Goal: Information Seeking & Learning: Check status

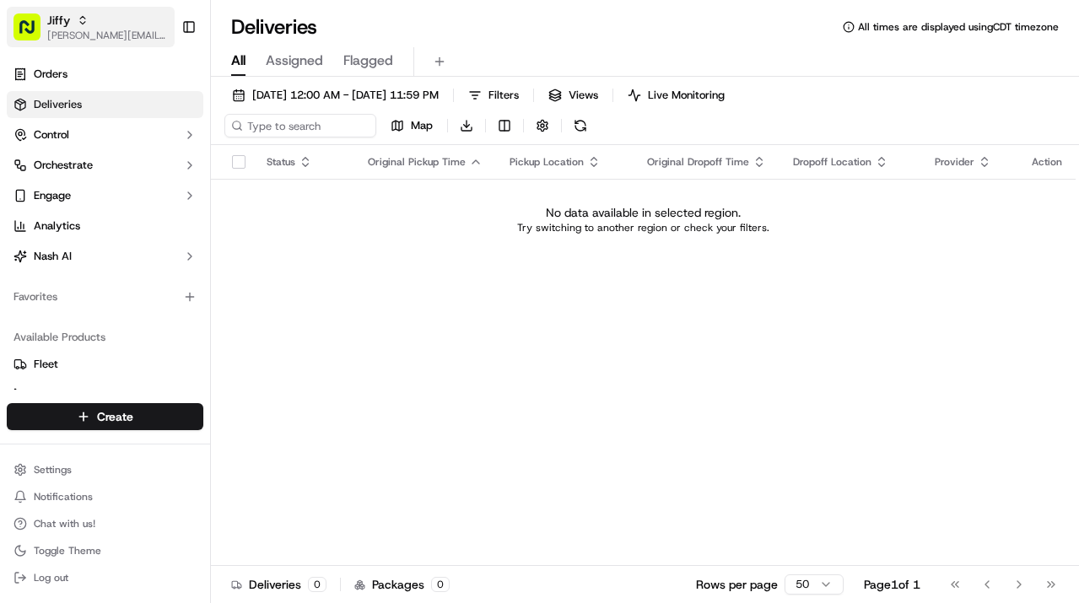
click at [77, 16] on icon "button" at bounding box center [83, 20] width 12 height 12
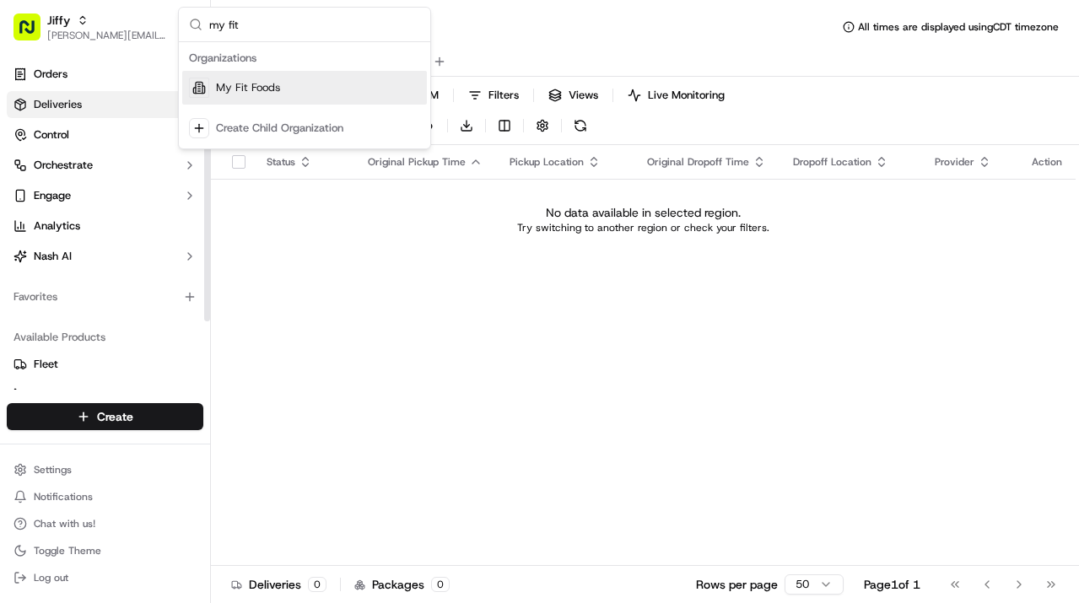
type input "my fit"
click at [213, 88] on div "My Fit Foods" at bounding box center [304, 88] width 245 height 34
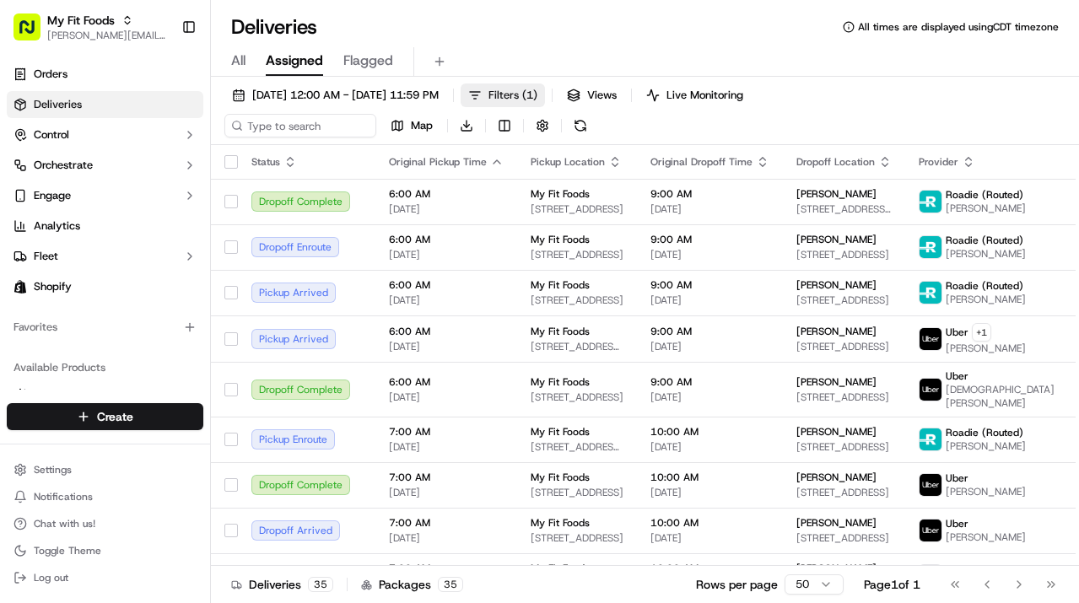
click at [537, 94] on span "Filters ( 1 )" at bounding box center [513, 95] width 49 height 15
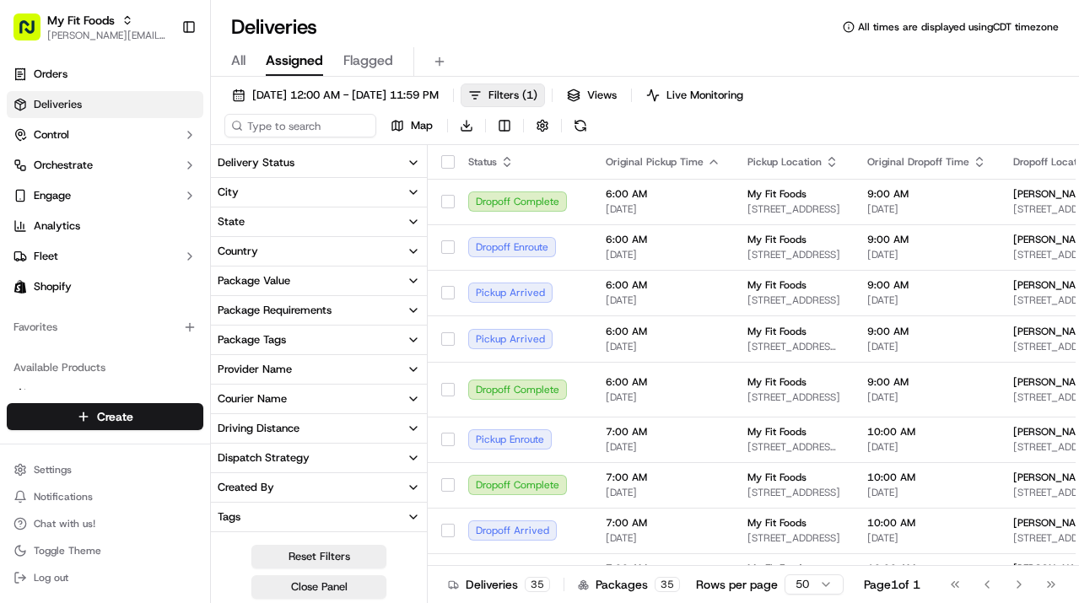
click at [312, 368] on button "Provider Name" at bounding box center [319, 369] width 216 height 29
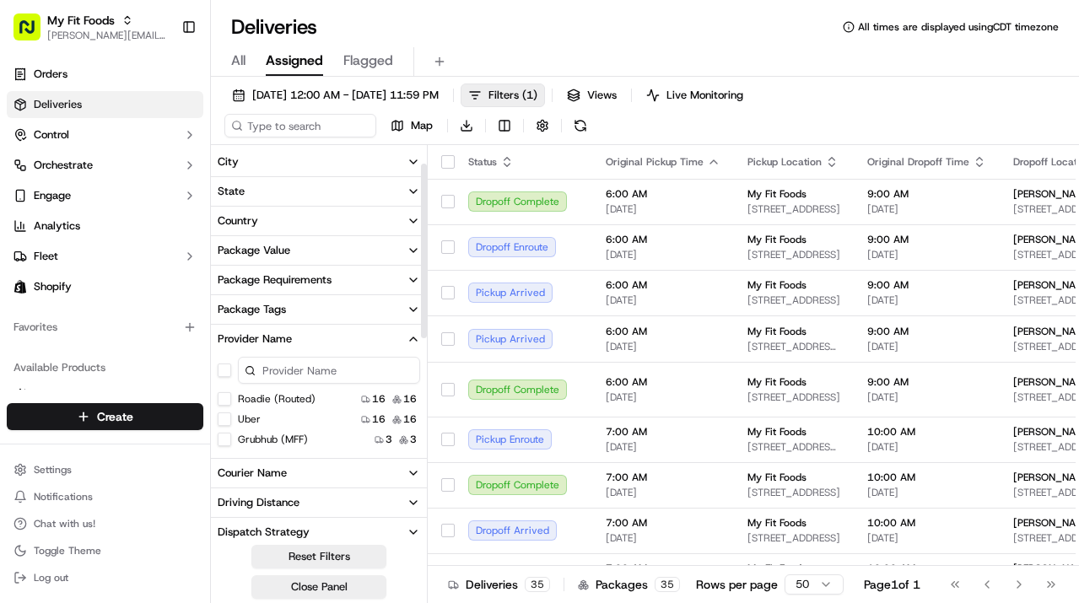
scroll to position [34, 0]
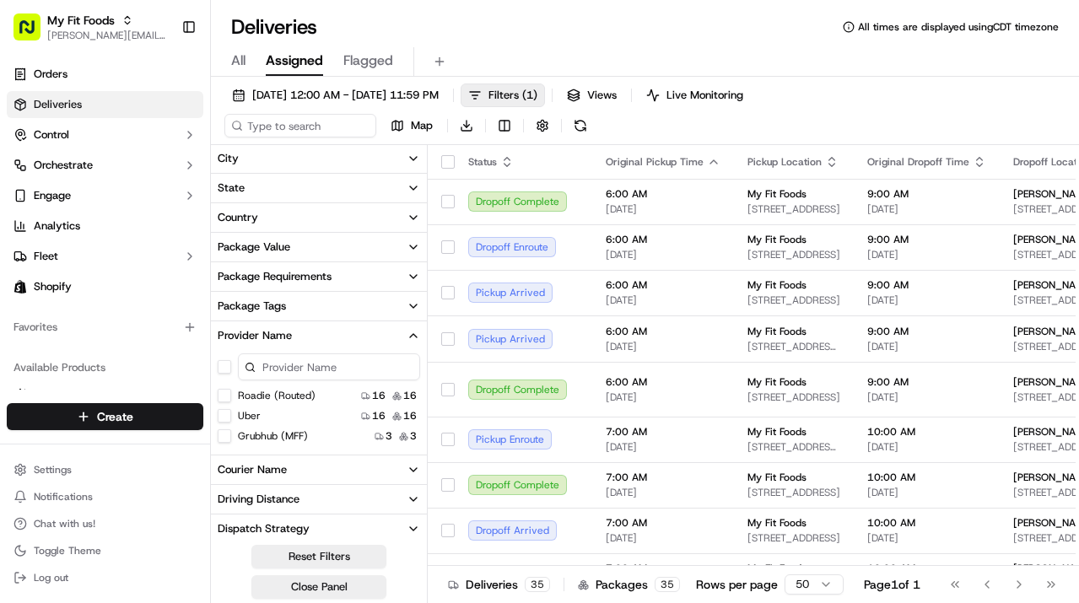
click at [301, 464] on button "Courier Name" at bounding box center [319, 470] width 216 height 29
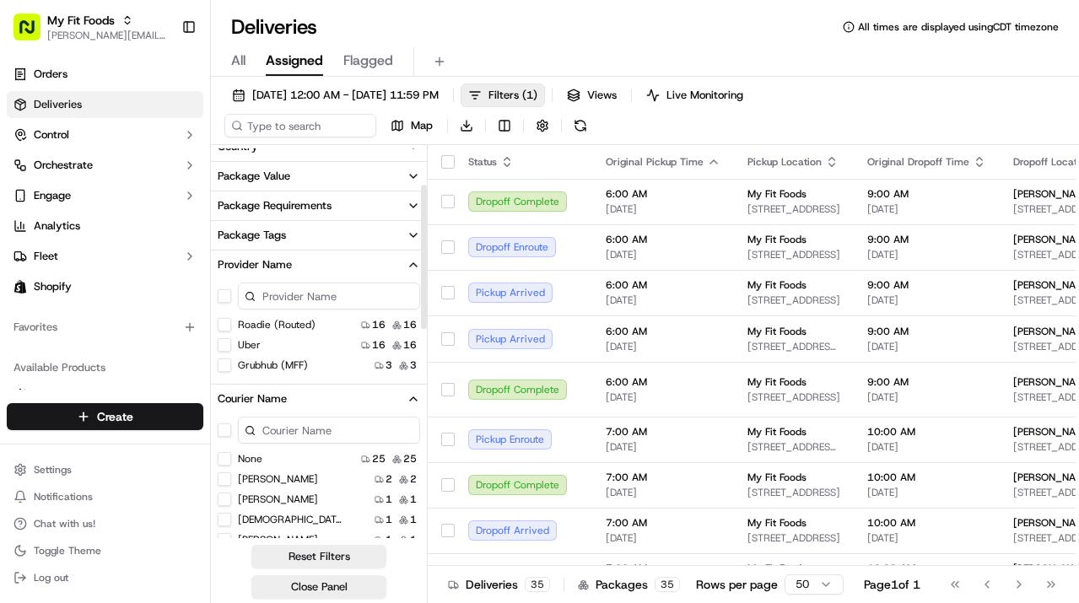
scroll to position [99, 0]
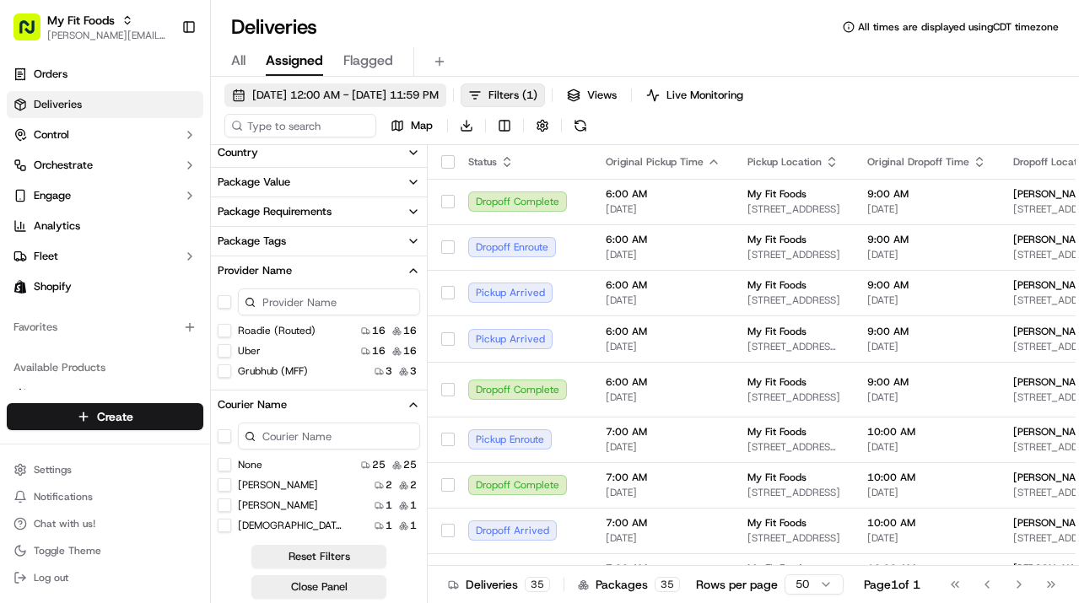
click at [323, 99] on span "[DATE] 12:00 AM - [DATE] 11:59 PM" at bounding box center [345, 95] width 186 height 15
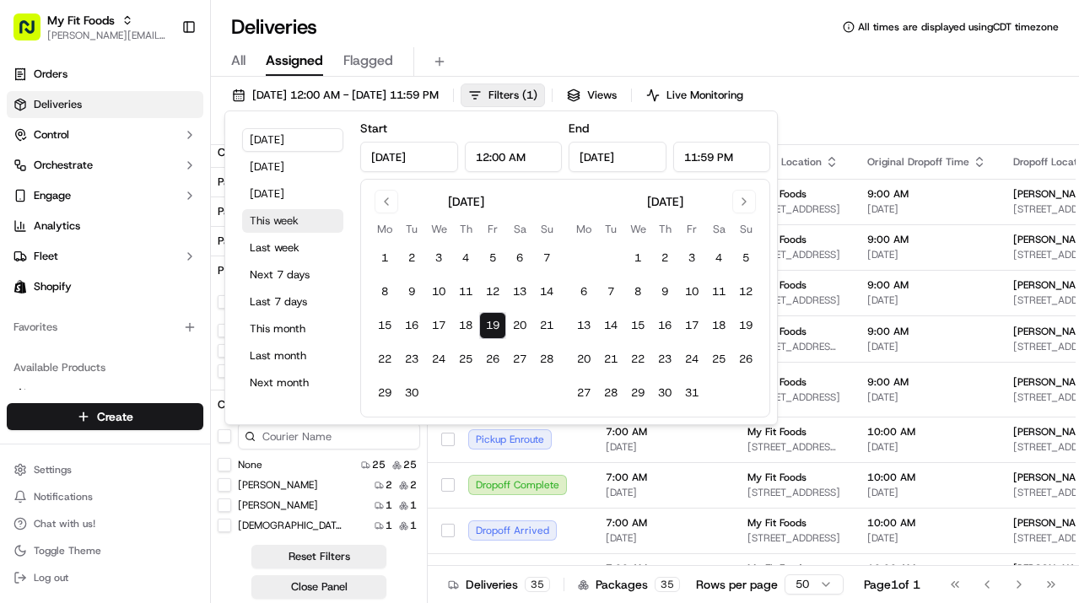
click at [289, 222] on button "This week" at bounding box center [292, 221] width 101 height 24
type input "[DATE]"
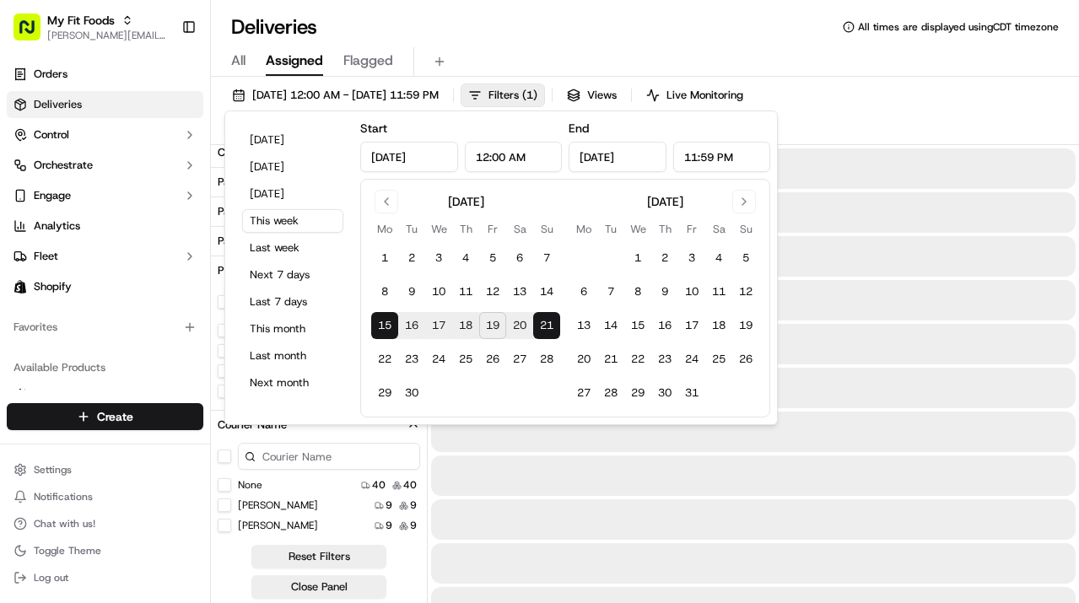
click at [640, 21] on div "Deliveries All times are displayed using CDT timezone" at bounding box center [645, 26] width 868 height 27
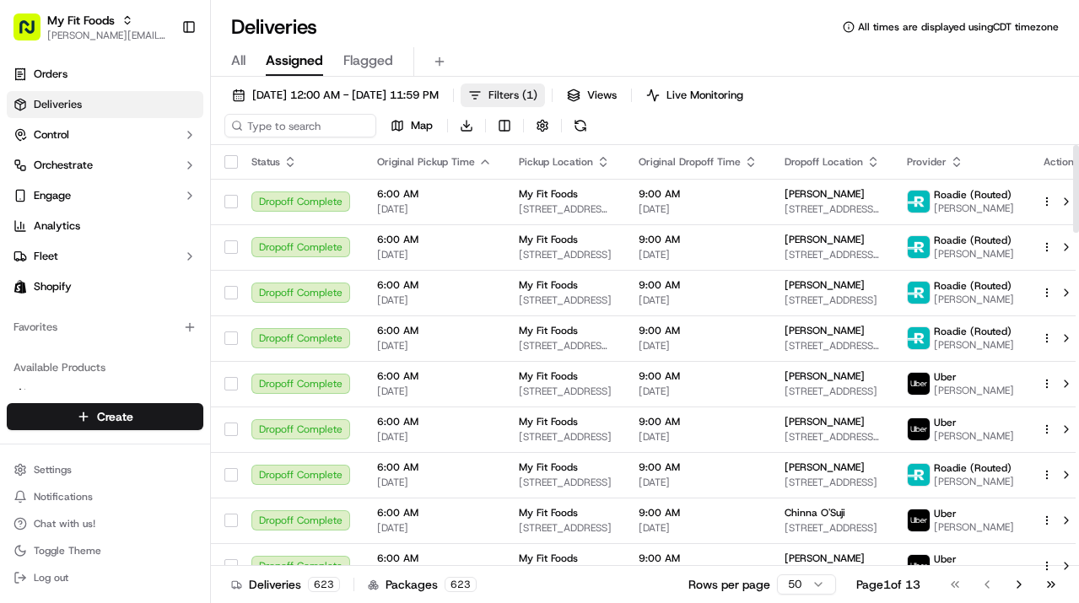
click at [537, 96] on span "Filters ( 1 )" at bounding box center [513, 95] width 49 height 15
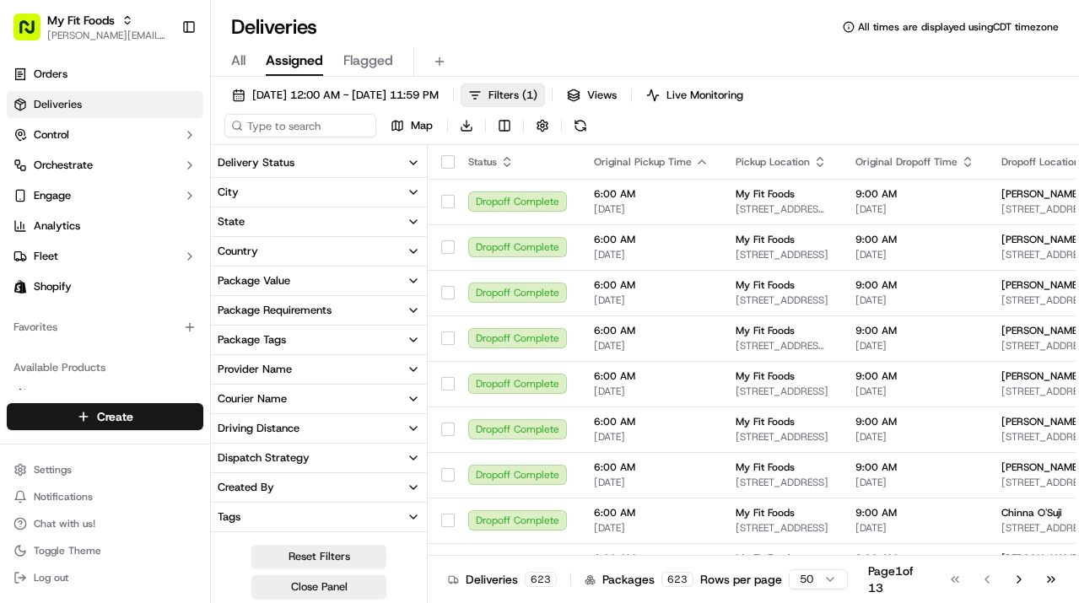
click at [267, 369] on div "Provider Name" at bounding box center [255, 369] width 74 height 15
